Goal: Download file/media

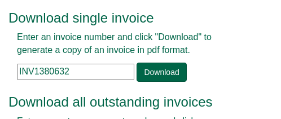
scroll to position [56, 0]
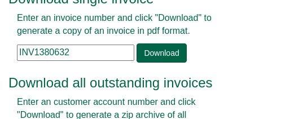
drag, startPoint x: 73, startPoint y: 52, endPoint x: -42, endPoint y: 40, distance: 115.7
click at [0, 40] on html "Invoice tools Download single invoice Enter an invoice number and click "Downlo…" at bounding box center [140, 83] width 281 height 278
paste input "7422"
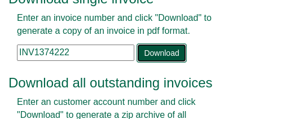
click at [165, 55] on link "Download" at bounding box center [161, 52] width 50 height 19
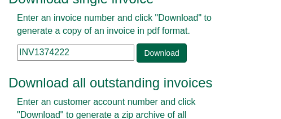
click at [86, 56] on input "INV1374222" at bounding box center [75, 53] width 117 height 16
paste input "1379526"
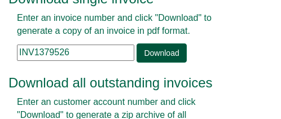
type input "INV1379526"
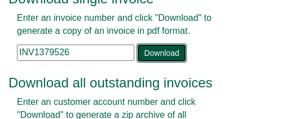
click at [162, 51] on link "Download" at bounding box center [161, 52] width 50 height 19
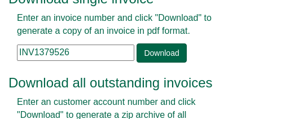
scroll to position [159, 0]
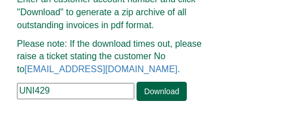
drag, startPoint x: 55, startPoint y: 89, endPoint x: -44, endPoint y: 88, distance: 99.2
paste input "ARU21"
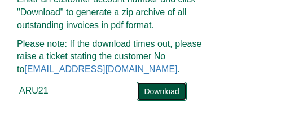
click at [160, 93] on link "Download" at bounding box center [161, 91] width 50 height 19
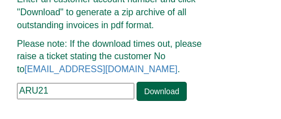
drag, startPoint x: 55, startPoint y: 90, endPoint x: -18, endPoint y: 89, distance: 72.7
paste input "INV1369348"
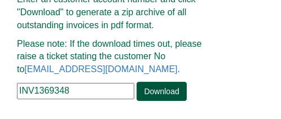
type input "INV1369348"
click at [164, 90] on link "Download" at bounding box center [161, 91] width 50 height 19
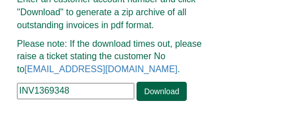
click at [83, 90] on input "INV1369348" at bounding box center [75, 91] width 117 height 16
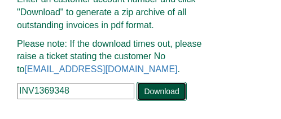
click at [155, 86] on link "Download" at bounding box center [161, 91] width 50 height 19
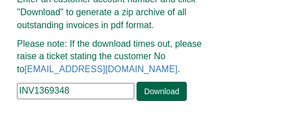
click at [91, 87] on input "INV1369348" at bounding box center [75, 91] width 117 height 16
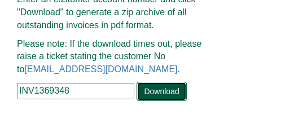
click at [156, 86] on link "Download" at bounding box center [161, 91] width 50 height 19
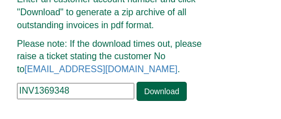
click at [209, 82] on div "Enter an customer account number and click "Download" to generate a zip archive…" at bounding box center [119, 47] width 222 height 108
click at [88, 87] on input "INV1369348" at bounding box center [75, 91] width 117 height 16
click at [96, 90] on input "INV1369348" at bounding box center [75, 91] width 117 height 16
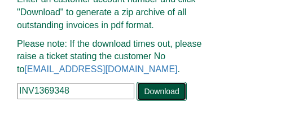
click at [161, 87] on link "Download" at bounding box center [161, 91] width 50 height 19
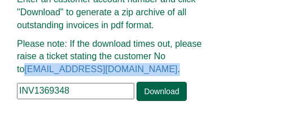
drag, startPoint x: 129, startPoint y: 68, endPoint x: 7, endPoint y: 71, distance: 122.4
copy p "[EMAIL_ADDRESS][DOMAIN_NAME] ."
